Goal: Check status: Check status

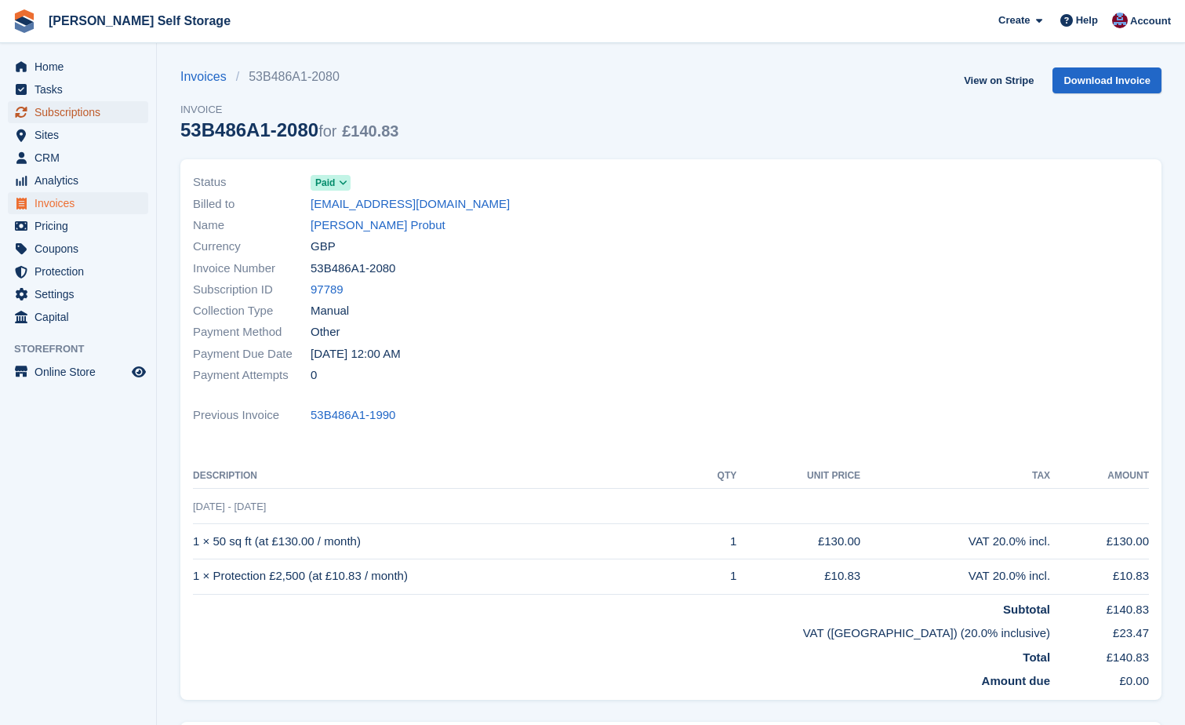
click at [62, 107] on span "Subscriptions" at bounding box center [82, 112] width 94 height 22
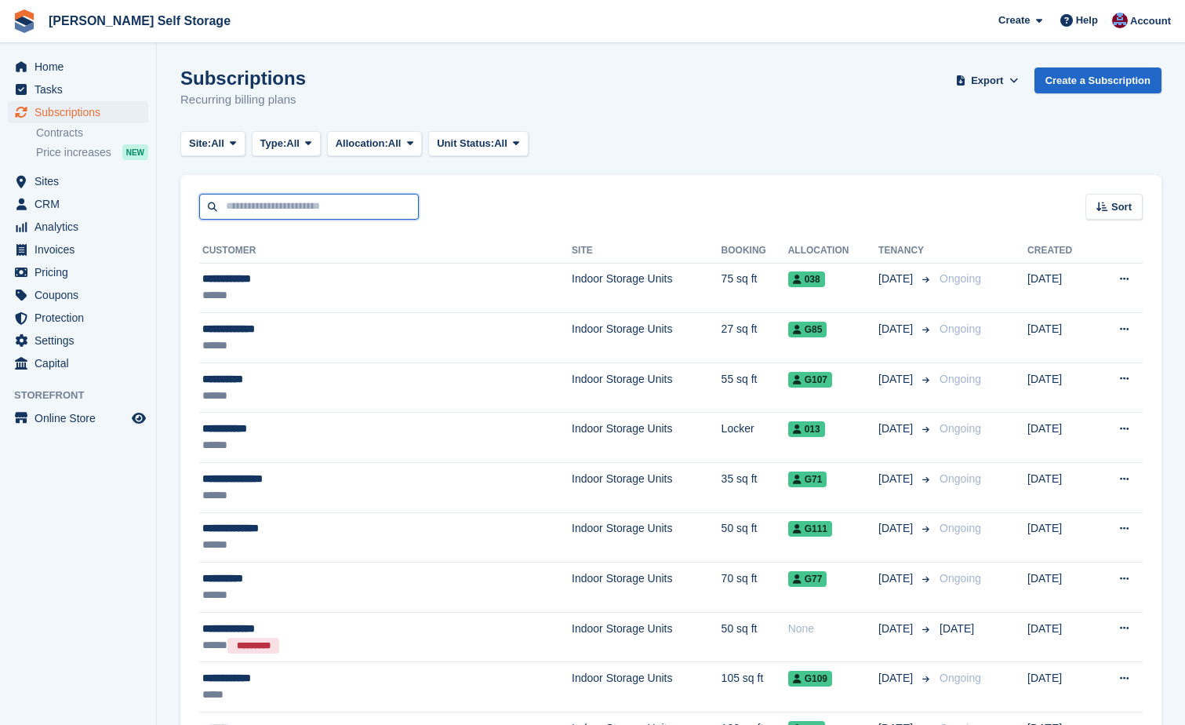
click at [239, 202] on input "text" at bounding box center [309, 207] width 220 height 26
type input "**********"
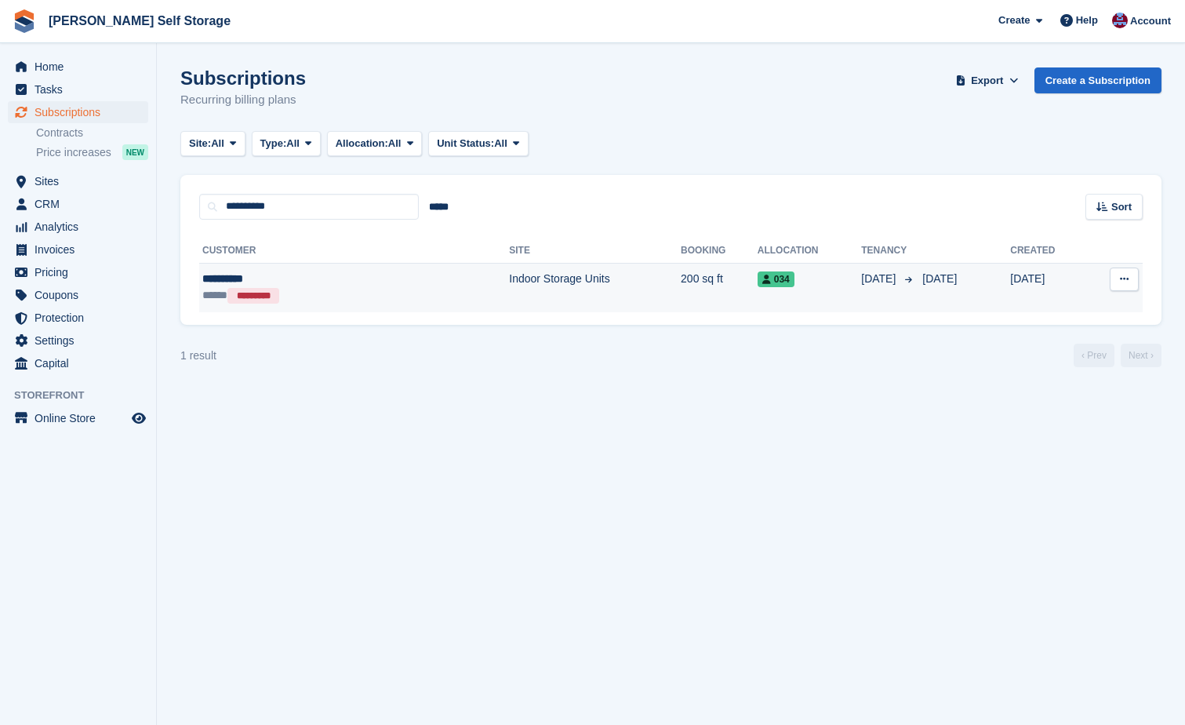
click at [509, 278] on td "Indoor Storage Units" at bounding box center [595, 287] width 172 height 49
